Goal: Check status: Check status

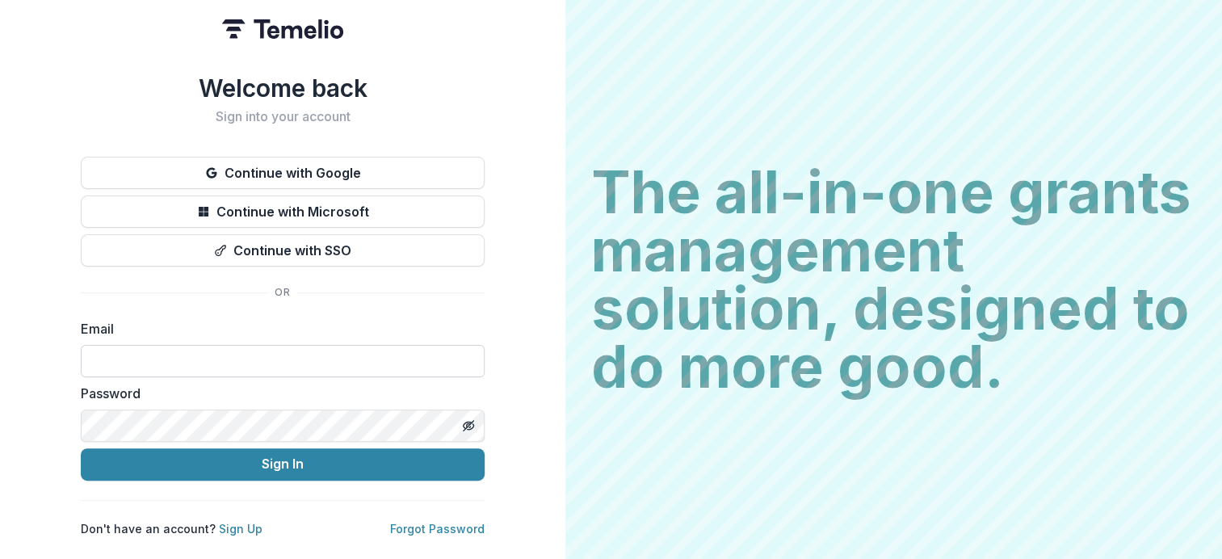
click at [212, 356] on input at bounding box center [283, 361] width 404 height 32
type input "**********"
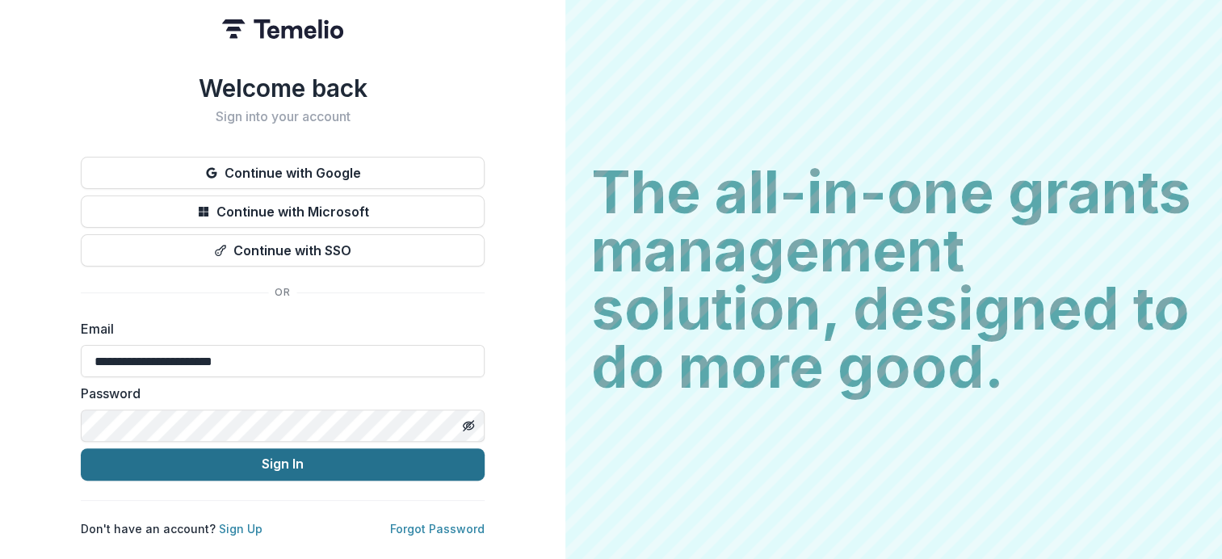
click at [364, 456] on button "Sign In" at bounding box center [283, 464] width 404 height 32
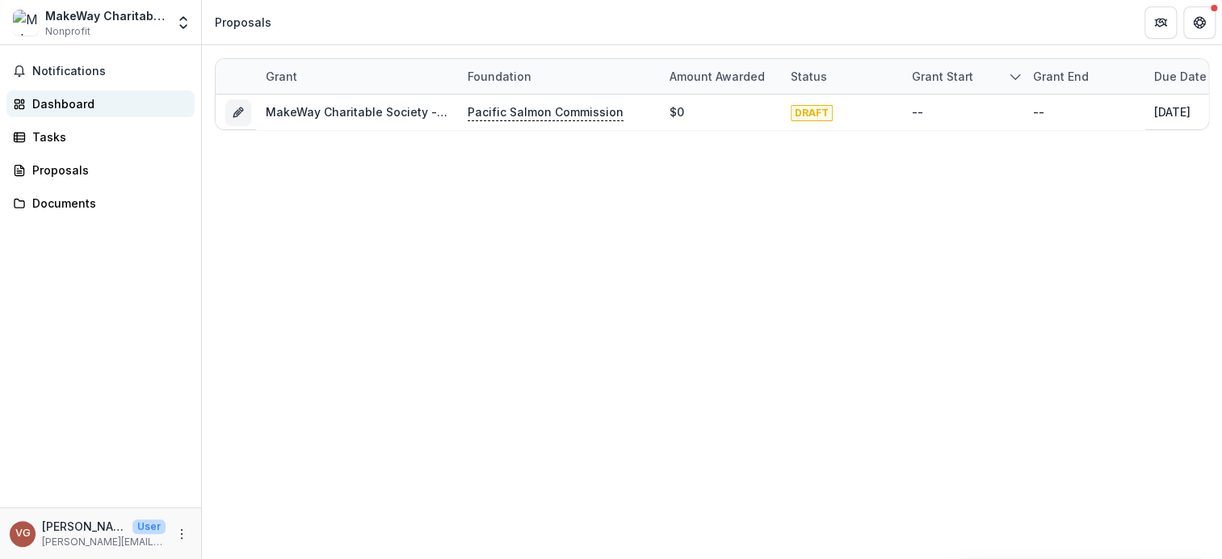
click at [56, 106] on div "Dashboard" at bounding box center [106, 103] width 149 height 17
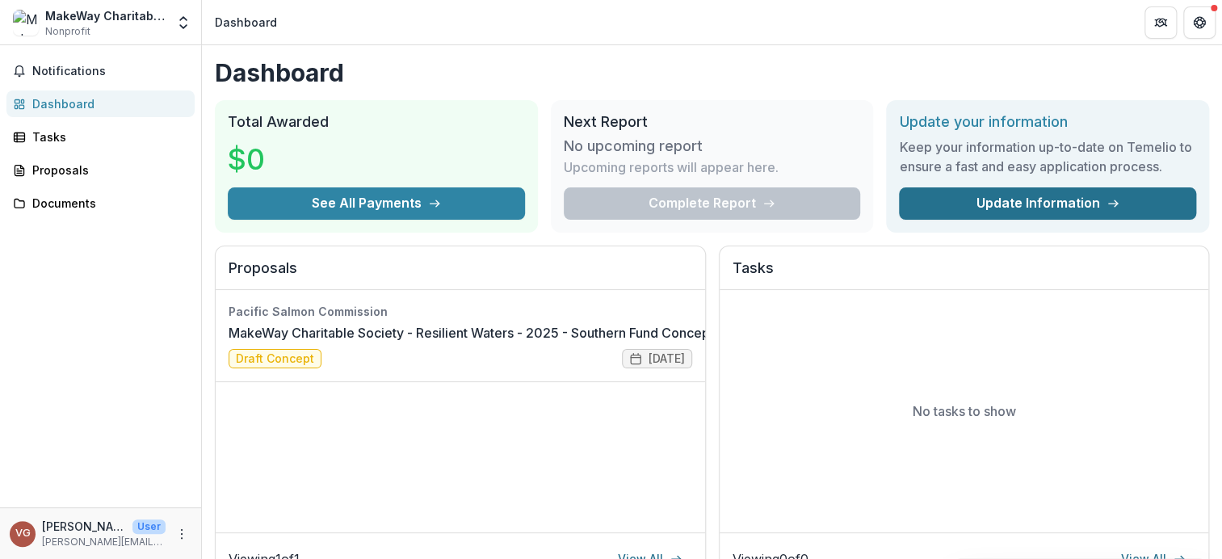
click at [1019, 198] on link "Update Information" at bounding box center [1047, 203] width 297 height 32
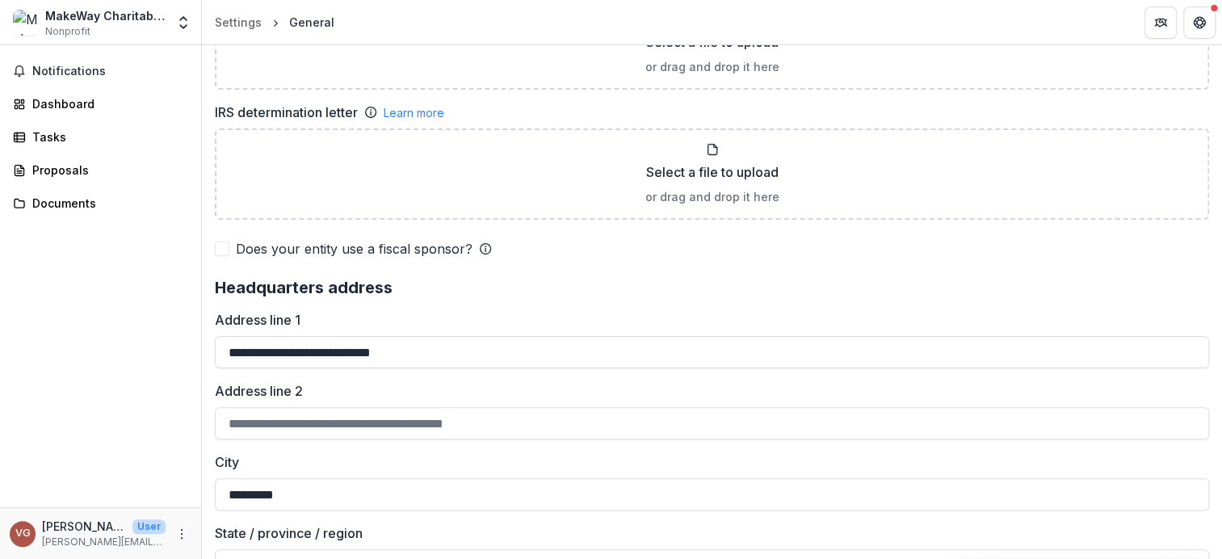
scroll to position [1211, 0]
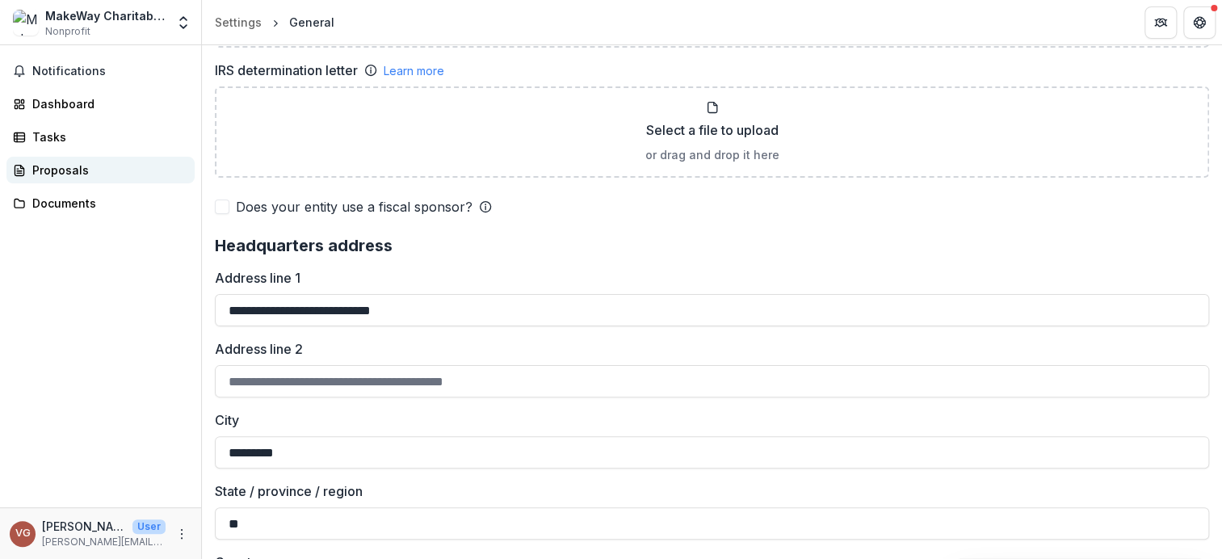
click at [52, 170] on div "Proposals" at bounding box center [106, 170] width 149 height 17
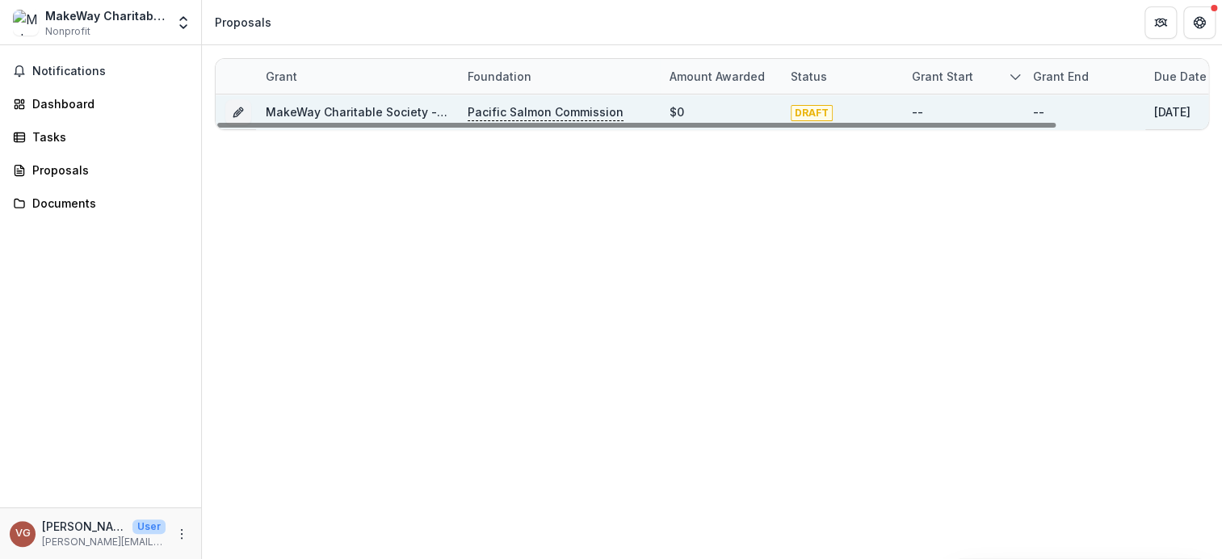
click at [381, 111] on link "MakeWay Charitable Society - Resilient Waters - 2025 - Southern Fund Concept Ap…" at bounding box center [557, 112] width 582 height 14
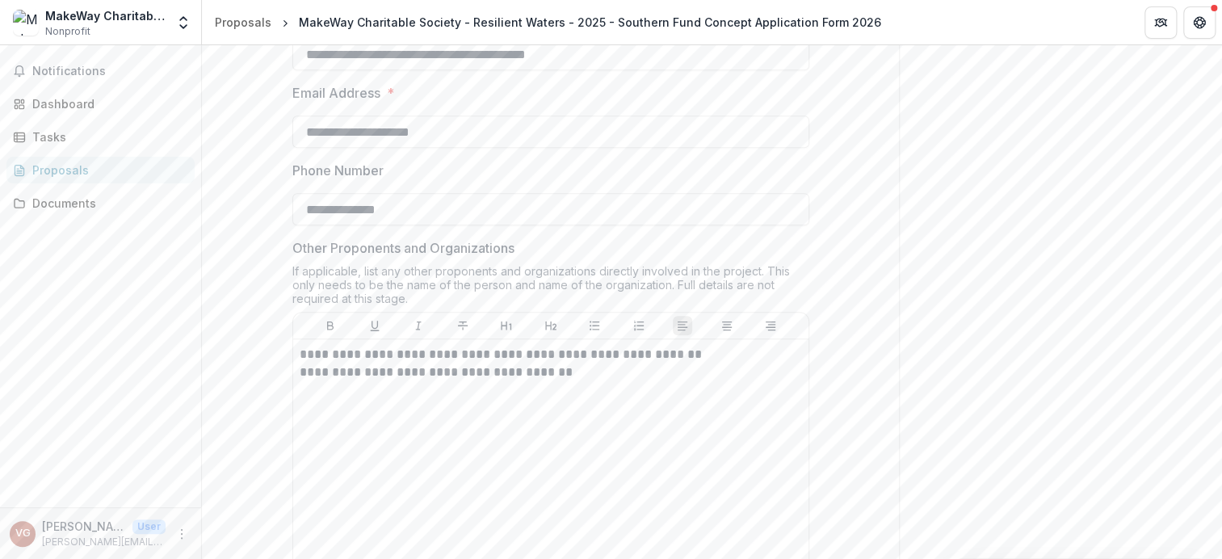
scroll to position [565, 0]
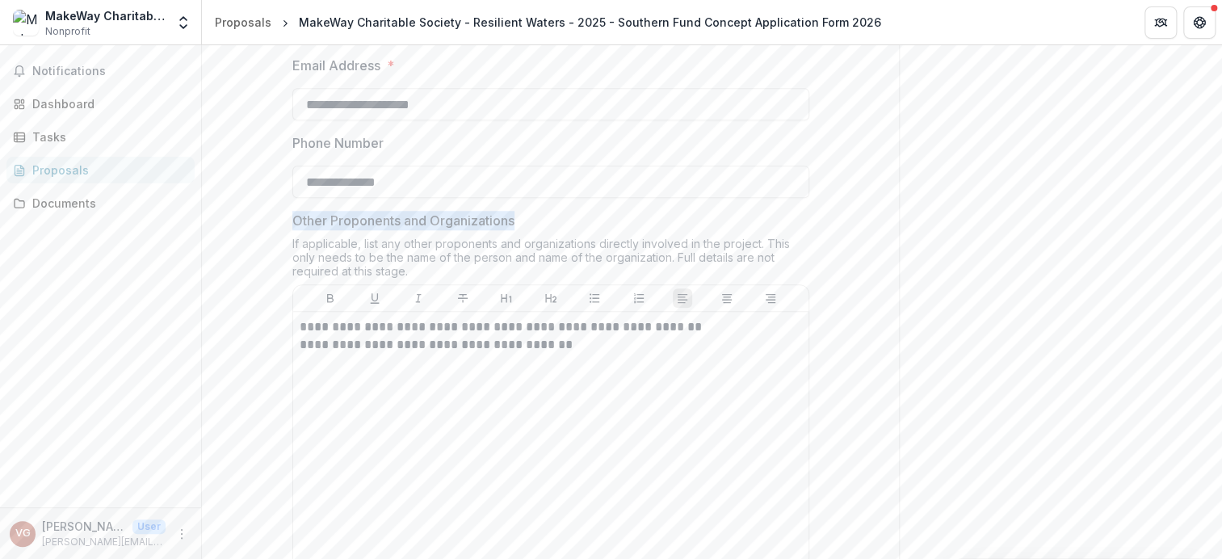
drag, startPoint x: 286, startPoint y: 343, endPoint x: 546, endPoint y: 346, distance: 260.1
copy p "Other Proponents and Organizations"
click at [77, 28] on span "Nonprofit" at bounding box center [67, 31] width 45 height 15
click at [115, 542] on p "[PERSON_NAME][EMAIL_ADDRESS][DOMAIN_NAME]" at bounding box center [104, 542] width 124 height 15
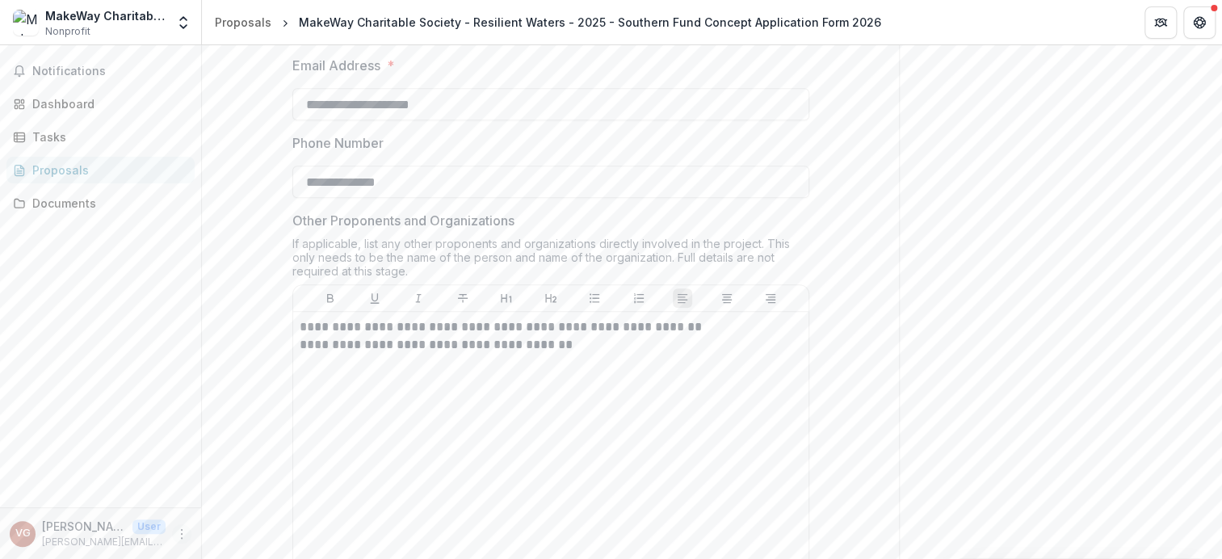
click at [182, 539] on icon "More" at bounding box center [181, 533] width 13 height 13
click at [257, 524] on button "Logout" at bounding box center [288, 525] width 173 height 27
